Goal: Check status: Check status

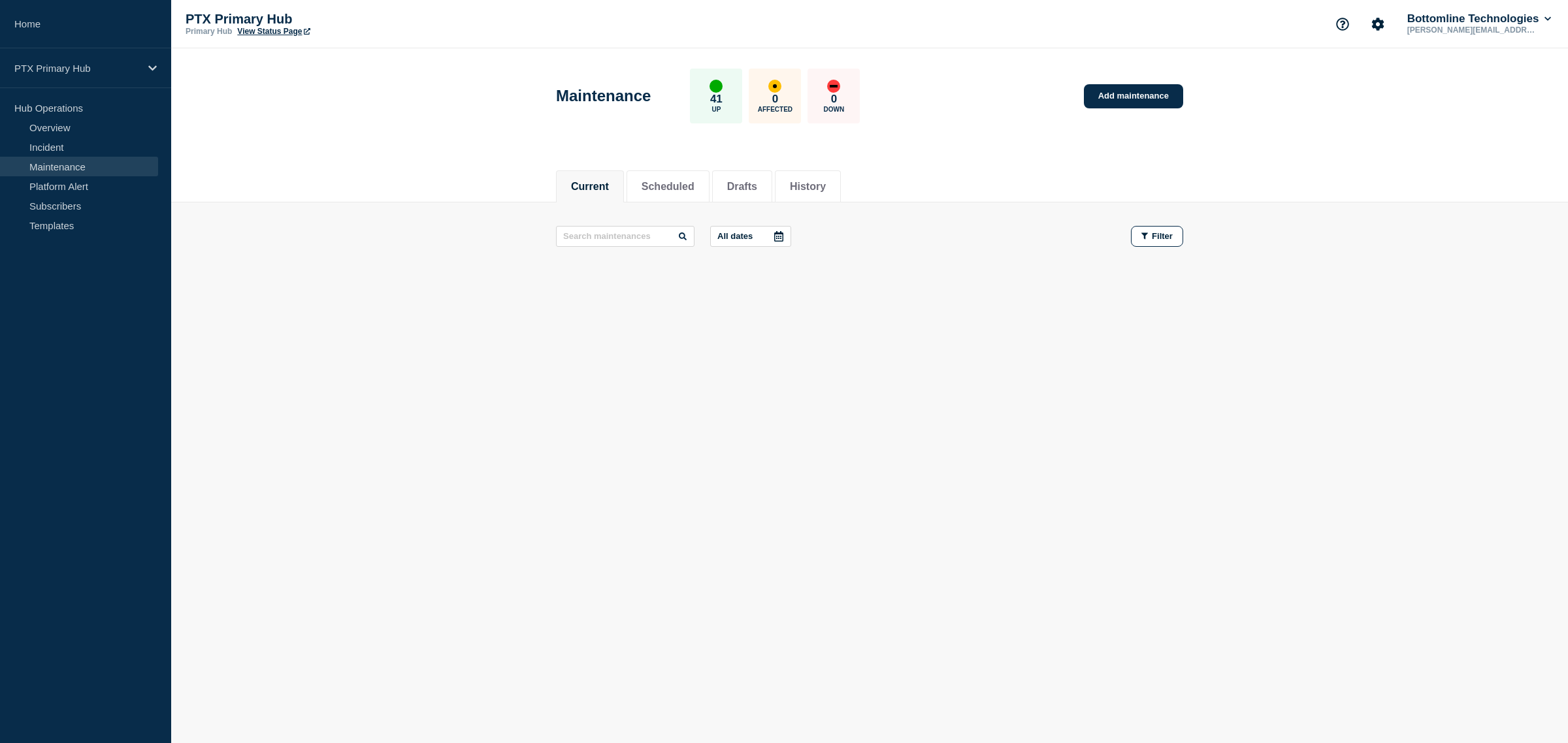
click at [913, 318] on div "Current Scheduled Drafts History Current Scheduled Drafts History All dates Fil…" at bounding box center [869, 268] width 1397 height 222
click at [826, 190] on button "History" at bounding box center [807, 186] width 36 height 12
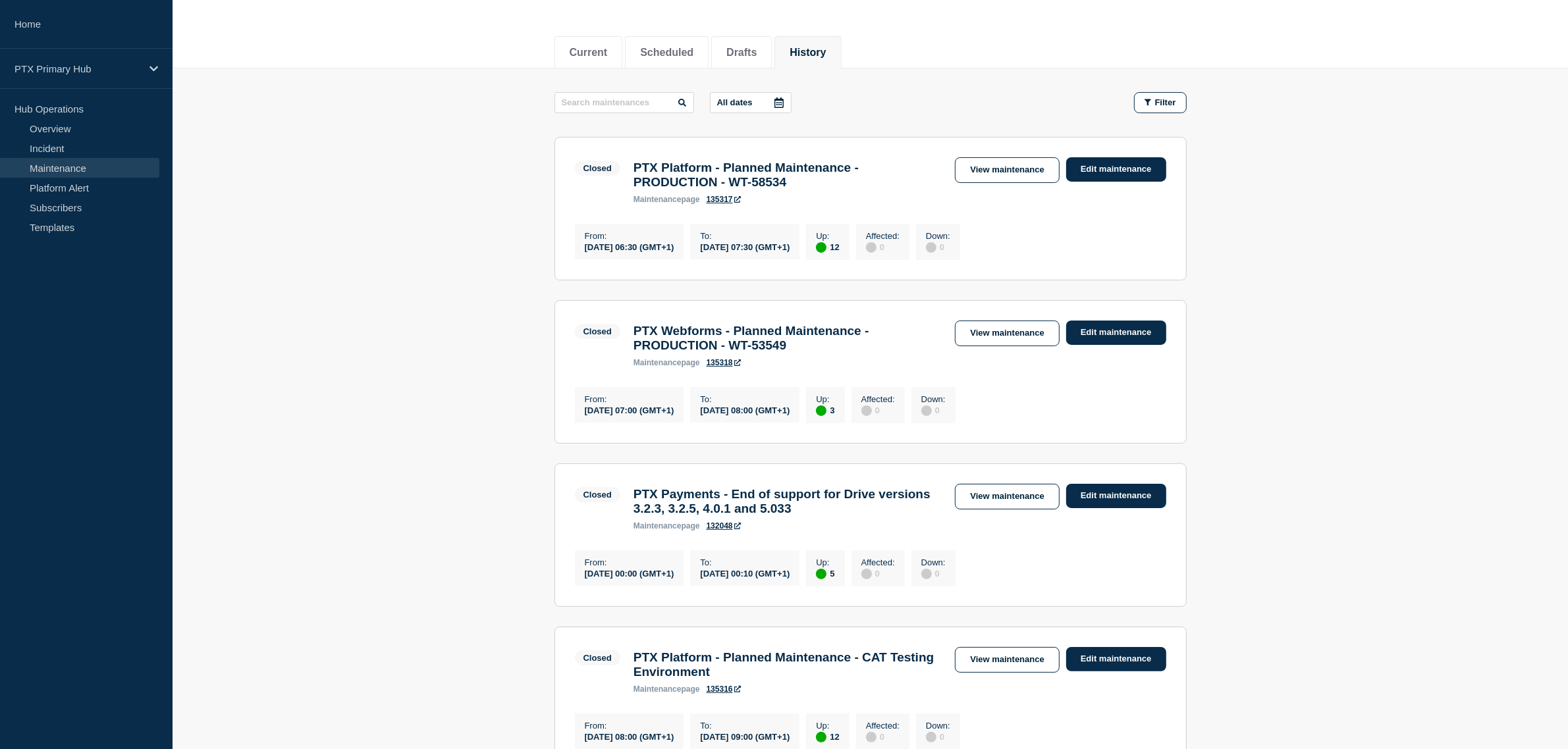
scroll to position [164, 0]
